Goal: Find specific page/section: Find specific page/section

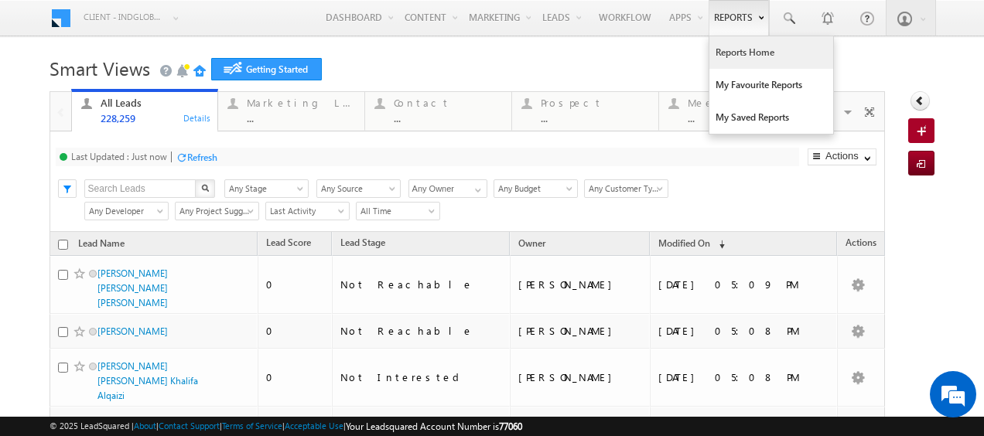
click at [736, 56] on link "Reports Home" at bounding box center [771, 52] width 124 height 32
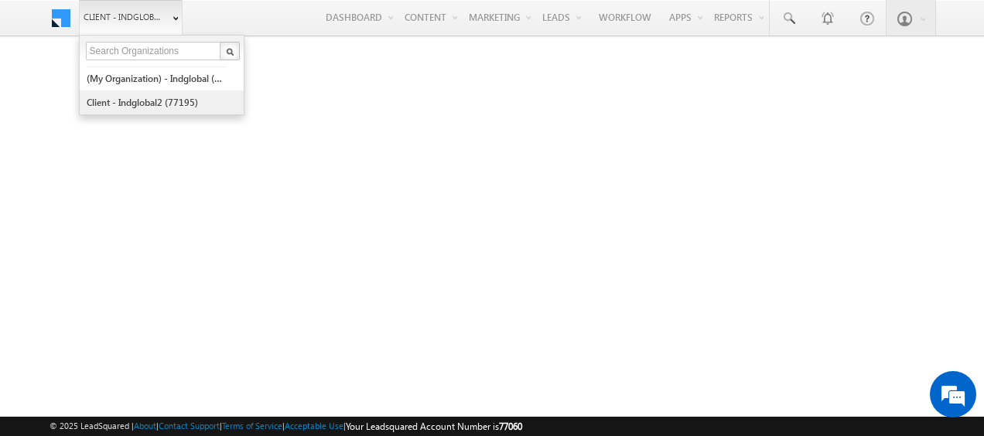
click at [157, 97] on link "Client - indglobal2 (77195)" at bounding box center [157, 102] width 142 height 24
